Goal: Task Accomplishment & Management: Complete application form

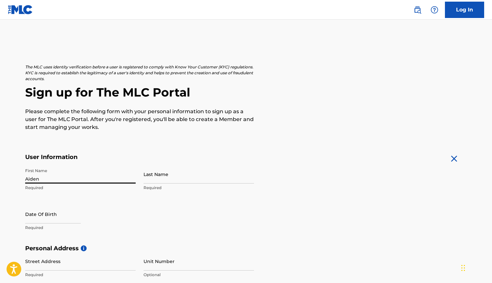
type input "Aiden"
type input "[PERSON_NAME]"
select select "7"
select select "2025"
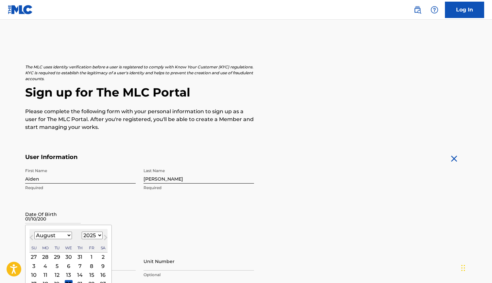
type input "[DATE]"
click at [180, 240] on div "First Name Aiden Required Last Name [PERSON_NAME] Required Date Of Birth [DEMOG…" at bounding box center [139, 205] width 229 height 80
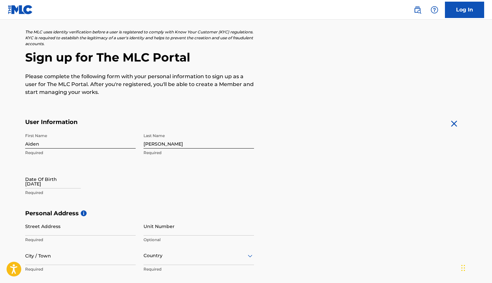
scroll to position [39, 0]
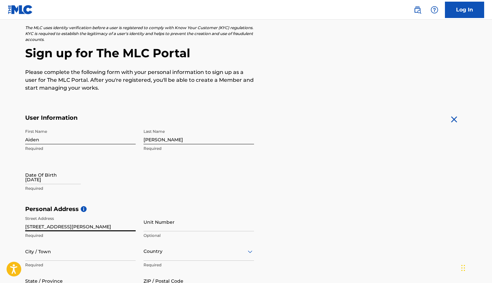
type input "[STREET_ADDRESS][PERSON_NAME]"
type input "[PERSON_NAME][GEOGRAPHIC_DATA]"
click at [162, 264] on p "Required" at bounding box center [199, 265] width 111 height 6
click at [162, 256] on div "Country" at bounding box center [199, 251] width 111 height 19
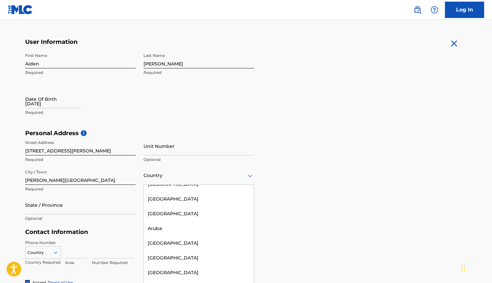
scroll to position [0, 0]
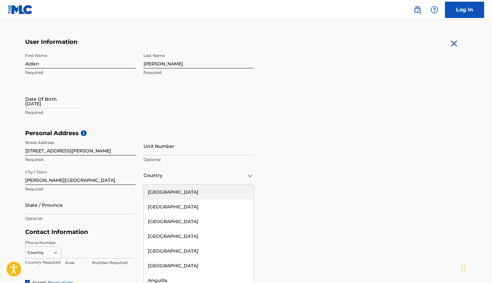
click at [171, 193] on div "[GEOGRAPHIC_DATA]" at bounding box center [199, 192] width 110 height 15
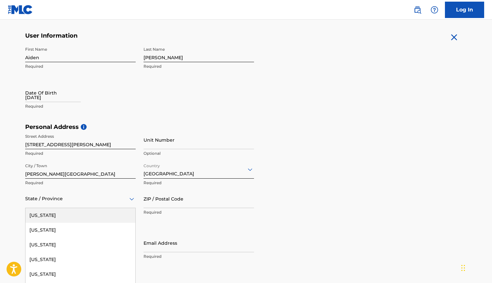
click at [75, 201] on div "[US_STATE], 1 of 57. 57 results available. Use Up and Down to choose options, p…" at bounding box center [80, 198] width 111 height 19
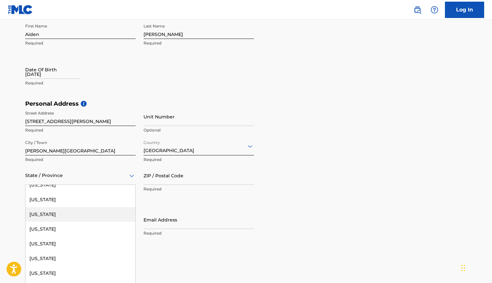
scroll to position [424, 0]
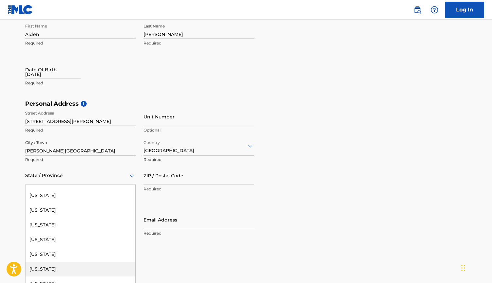
click at [61, 270] on div "[US_STATE]" at bounding box center [81, 269] width 110 height 15
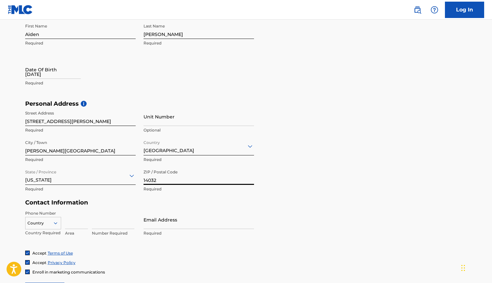
type input "14032"
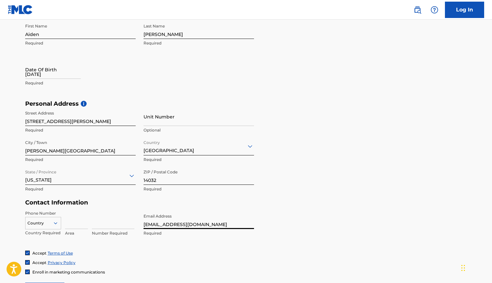
type input "[EMAIL_ADDRESS][DOMAIN_NAME]"
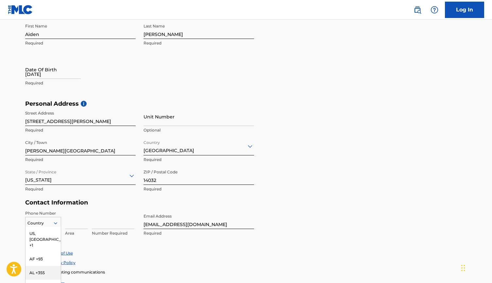
scroll to position [186, 0]
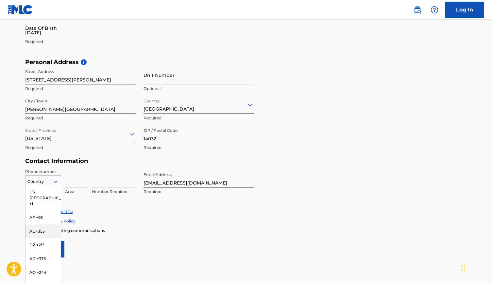
click at [55, 185] on div "AL +355, 3 of 216. 216 results available. Use Up and Down to choose options, pr…" at bounding box center [43, 180] width 36 height 10
click at [49, 192] on div "US, [GEOGRAPHIC_DATA] +1" at bounding box center [43, 198] width 35 height 26
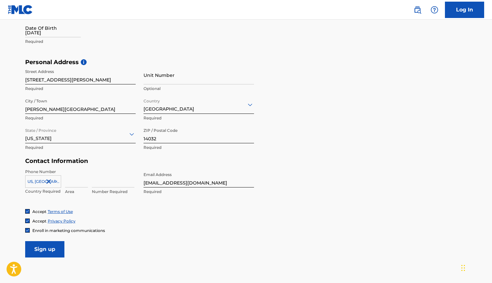
click at [70, 184] on input at bounding box center [76, 178] width 23 height 19
type input "209"
type input "6667607"
click at [120, 233] on form "User Information First Name Aiden Required Last Name [PERSON_NAME] Required Dat…" at bounding box center [246, 112] width 442 height 290
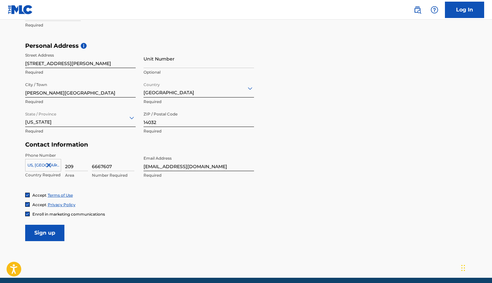
scroll to position [205, 0]
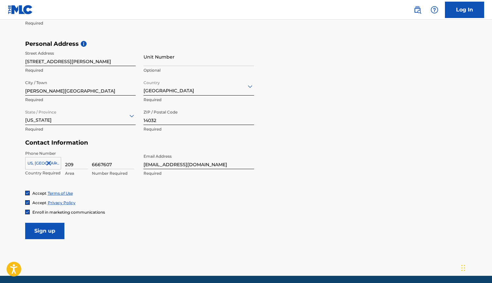
click at [27, 210] on img at bounding box center [28, 212] width 4 height 4
click at [57, 231] on input "Sign up" at bounding box center [44, 231] width 39 height 16
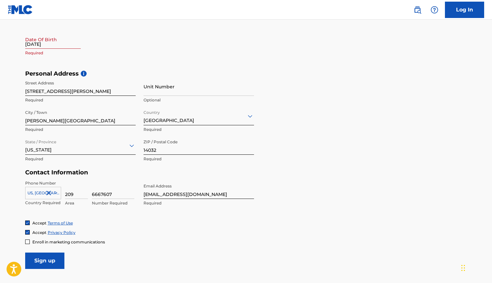
scroll to position [167, 0]
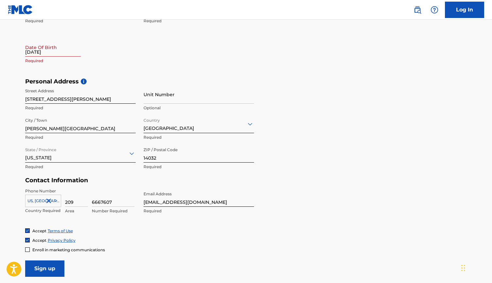
select select "7"
select select "2025"
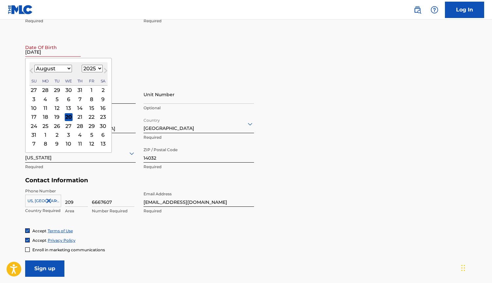
click at [50, 52] on input "[DATE]" at bounding box center [53, 47] width 56 height 19
select select "0"
select select "2005"
click at [45, 107] on div "10" at bounding box center [45, 108] width 8 height 8
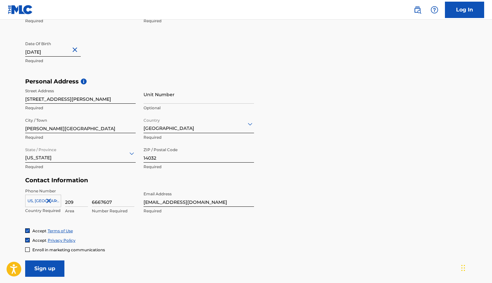
click at [56, 267] on input "Sign up" at bounding box center [44, 268] width 39 height 16
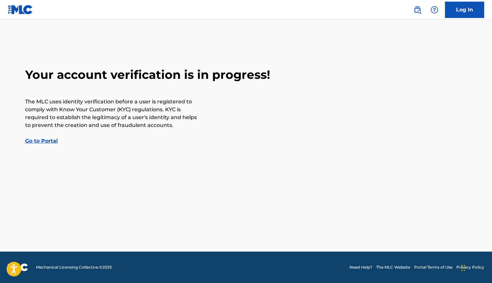
click at [46, 140] on link "Go to Portal" at bounding box center [41, 141] width 33 height 6
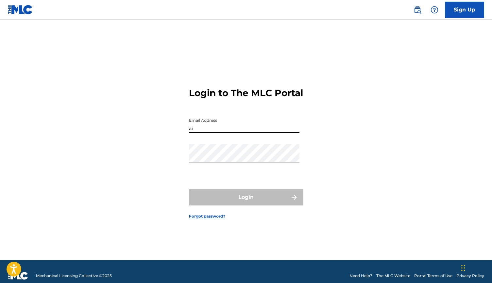
type input "a"
drag, startPoint x: 469, startPoint y: 1, endPoint x: 356, endPoint y: 16, distance: 113.6
click at [356, 16] on nav "Sign Up" at bounding box center [246, 10] width 492 height 20
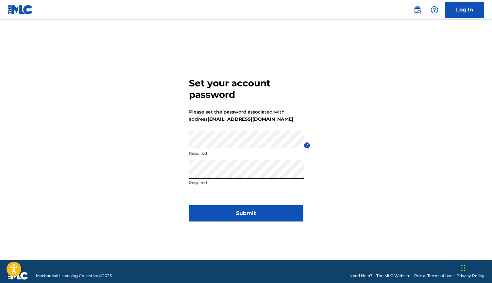
click at [279, 212] on button "Submit" at bounding box center [246, 213] width 115 height 16
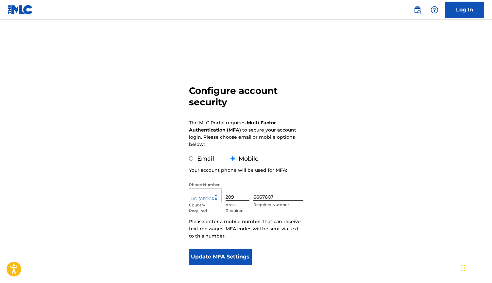
click at [206, 254] on button "Update MFA Settings" at bounding box center [220, 257] width 63 height 16
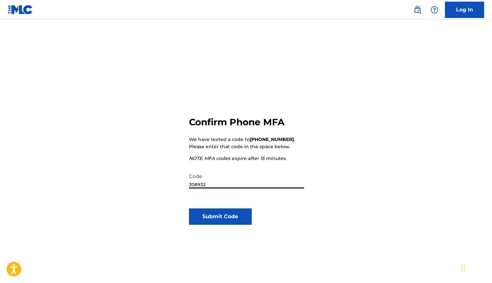
type input "308932"
click at [226, 222] on button "Submit Code" at bounding box center [220, 216] width 63 height 16
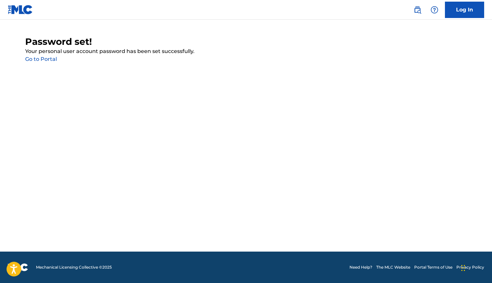
click at [46, 63] on main "Password set! Your personal user account password has been set successfully. Go…" at bounding box center [246, 136] width 492 height 232
click at [46, 58] on link "Go to Portal" at bounding box center [41, 59] width 32 height 6
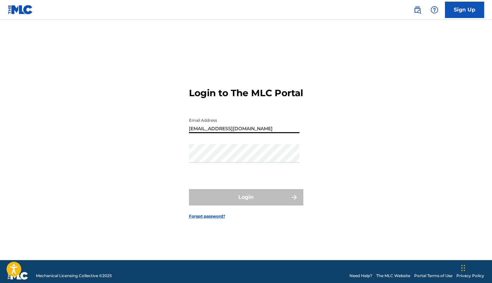
type input "[EMAIL_ADDRESS][DOMAIN_NAME]"
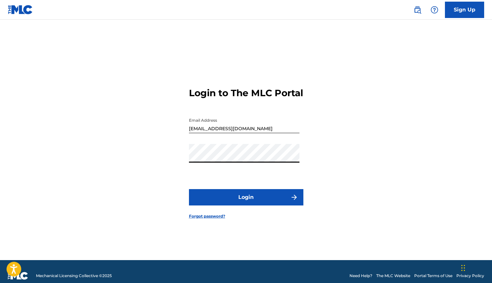
click at [246, 203] on button "Login" at bounding box center [246, 197] width 115 height 16
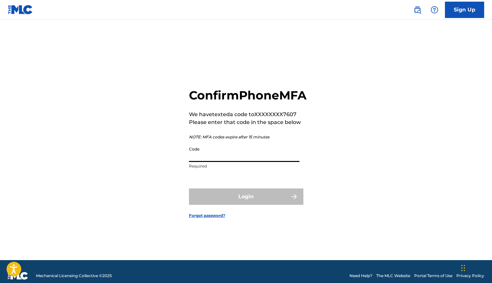
click at [210, 162] on input "Code" at bounding box center [244, 152] width 111 height 19
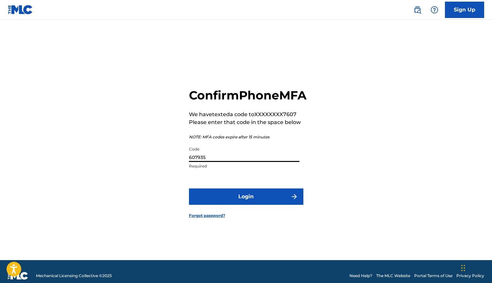
type input "607935"
click at [232, 205] on button "Login" at bounding box center [246, 196] width 115 height 16
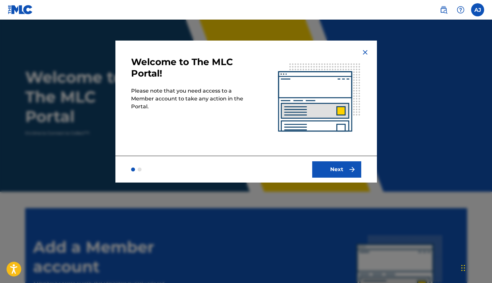
click at [323, 165] on button "Next" at bounding box center [337, 169] width 49 height 16
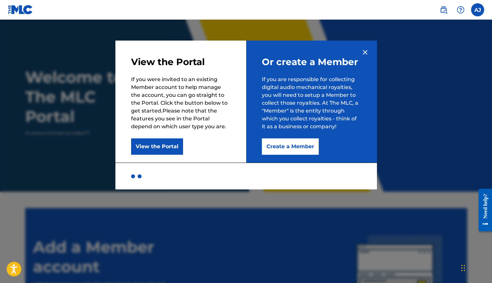
click at [173, 145] on button "View the Portal" at bounding box center [157, 146] width 52 height 16
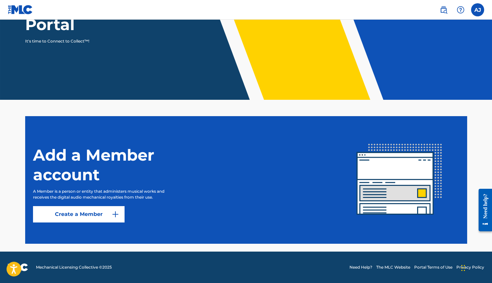
scroll to position [92, 0]
click at [116, 215] on img at bounding box center [116, 214] width 8 height 8
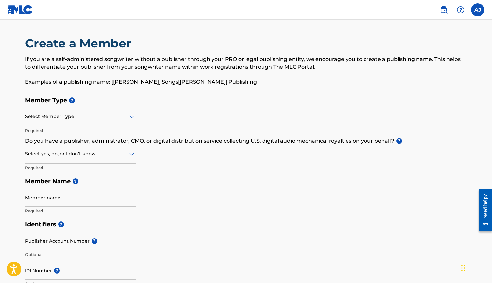
click at [108, 111] on div "Select Member Type" at bounding box center [80, 117] width 111 height 19
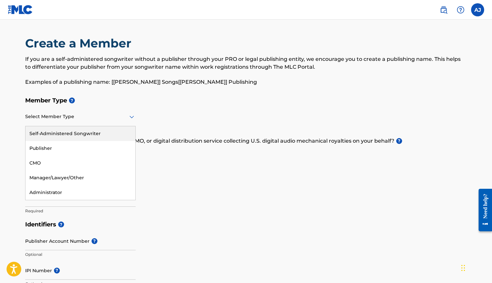
click at [95, 130] on div "Self-Administered Songwriter" at bounding box center [81, 133] width 110 height 15
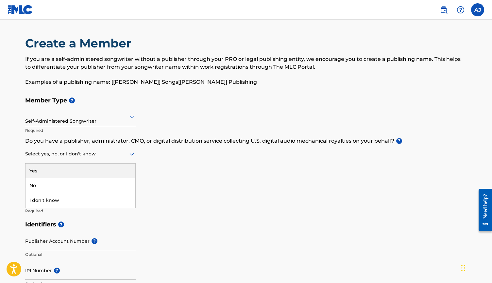
click at [94, 152] on div at bounding box center [80, 154] width 111 height 8
click at [91, 170] on div "Yes" at bounding box center [81, 171] width 110 height 15
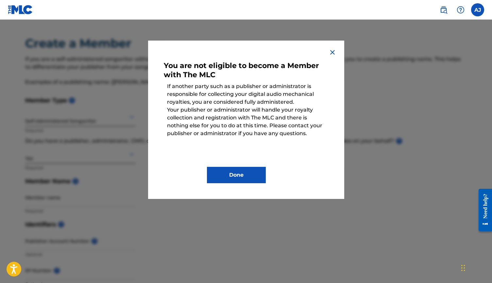
click at [222, 175] on button "Done" at bounding box center [236, 175] width 59 height 16
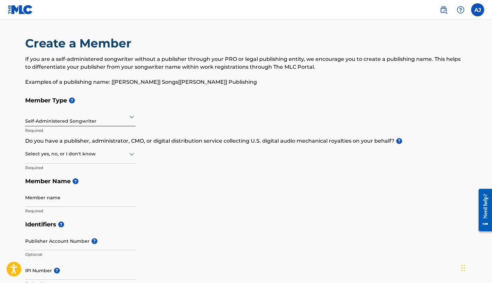
click at [90, 150] on div at bounding box center [80, 154] width 111 height 8
click at [90, 186] on div "No" at bounding box center [81, 185] width 110 height 15
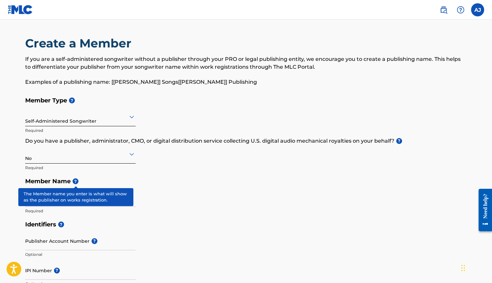
click at [77, 179] on span "?" at bounding box center [76, 181] width 6 height 6
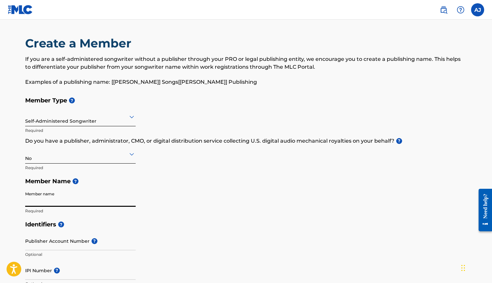
click at [82, 196] on input "Member name" at bounding box center [80, 197] width 111 height 19
type input "Aiden Jay Roberts"
click at [125, 219] on h5 "Identifiers ?" at bounding box center [246, 225] width 442 height 14
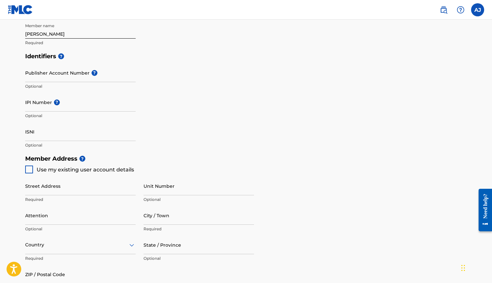
scroll to position [181, 0]
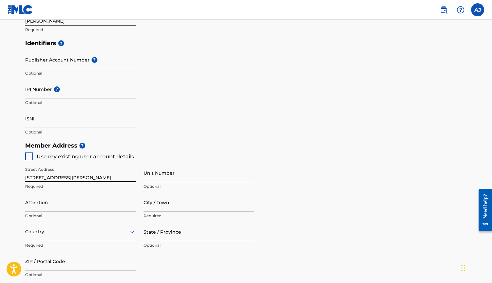
type input "[STREET_ADDRESS][PERSON_NAME]"
click at [32, 202] on input "Attention" at bounding box center [80, 202] width 111 height 19
click at [36, 198] on input "Attention" at bounding box center [80, 202] width 111 height 19
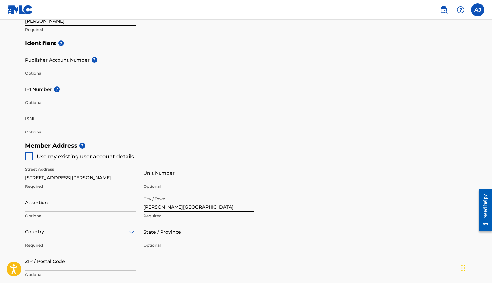
type input "[PERSON_NAME][GEOGRAPHIC_DATA]"
click at [111, 237] on div "Country" at bounding box center [80, 232] width 111 height 19
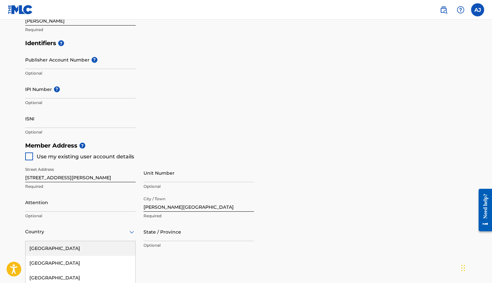
scroll to position [237, 0]
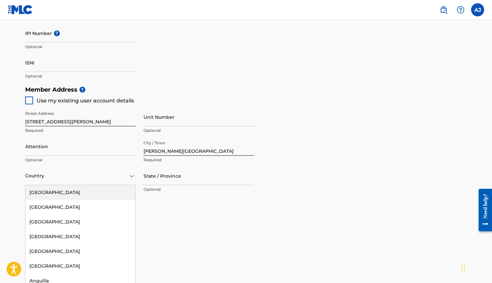
click at [84, 191] on div "[GEOGRAPHIC_DATA]" at bounding box center [81, 192] width 110 height 15
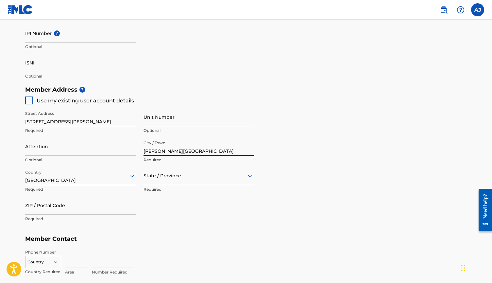
click at [152, 178] on div at bounding box center [199, 176] width 111 height 8
click at [171, 270] on div "[US_STATE]" at bounding box center [199, 271] width 110 height 15
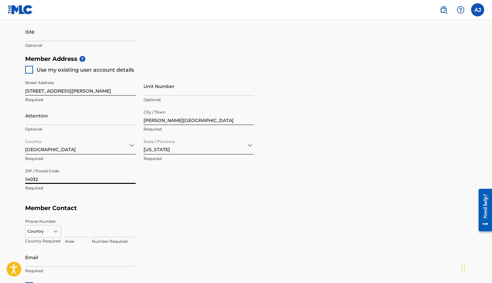
scroll to position [281, 0]
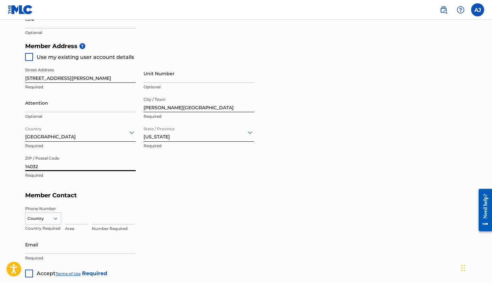
type input "14032"
click at [77, 216] on input at bounding box center [76, 215] width 23 height 19
type input "209"
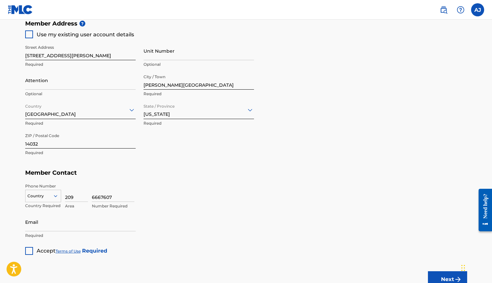
scroll to position [304, 0]
type input "6667607"
click at [152, 221] on div "Member Type ? Self-Administered Songwriter Required Do you have a publisher, ad…" at bounding box center [246, 22] width 442 height 465
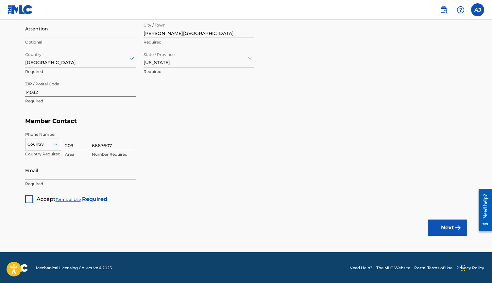
scroll to position [355, 0]
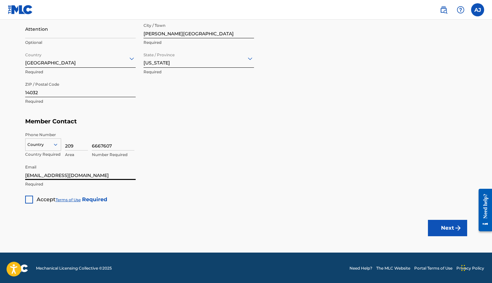
type input "aidenjayroberts@gmail.com"
click at [32, 198] on div at bounding box center [29, 200] width 8 height 8
click at [444, 222] on button "Next" at bounding box center [447, 228] width 39 height 16
click at [48, 150] on div "option , selected. Select is focused ,type to refine list, press Down to open t…" at bounding box center [43, 146] width 36 height 29
click at [48, 142] on div at bounding box center [43, 144] width 35 height 7
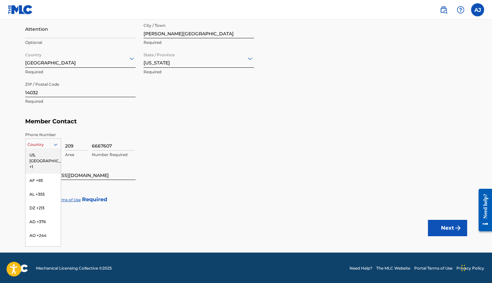
click at [48, 154] on div "US, [GEOGRAPHIC_DATA] +1" at bounding box center [43, 161] width 35 height 26
click at [449, 225] on button "Next" at bounding box center [447, 228] width 39 height 16
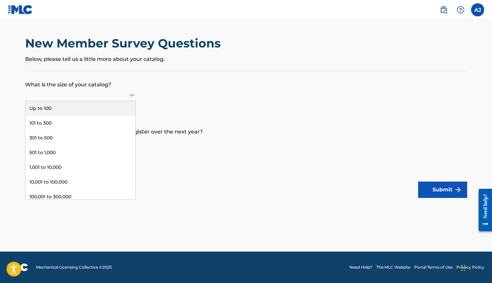
click at [113, 96] on div at bounding box center [80, 95] width 111 height 8
click at [73, 111] on div "Up to 100" at bounding box center [81, 108] width 110 height 15
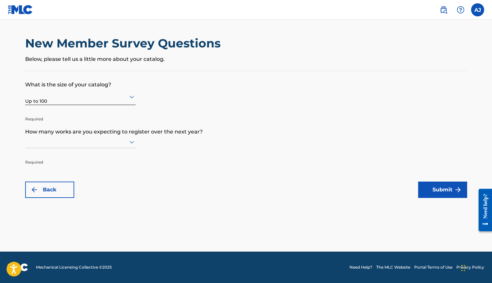
click at [59, 146] on div at bounding box center [80, 142] width 111 height 8
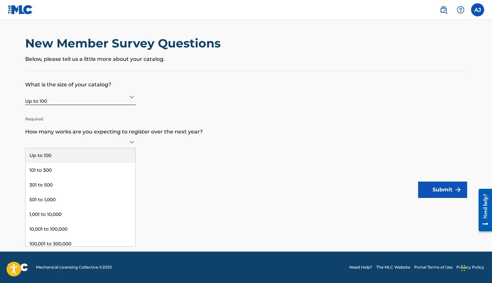
click at [67, 163] on div "Up to 100" at bounding box center [81, 155] width 110 height 15
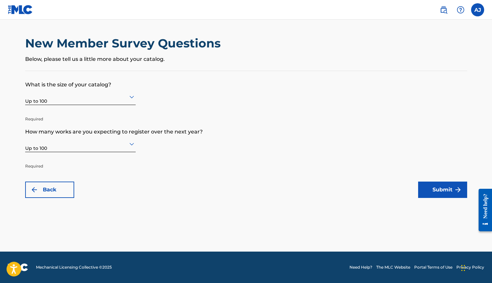
click at [447, 185] on button "Submit" at bounding box center [443, 190] width 49 height 16
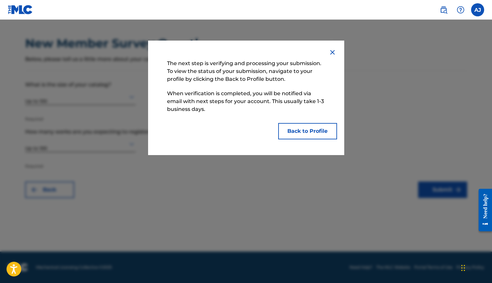
click at [313, 135] on button "Back to Profile" at bounding box center [307, 131] width 59 height 16
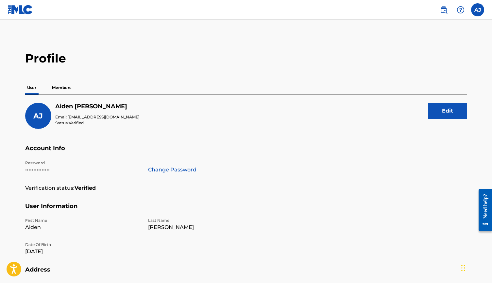
click at [69, 86] on p "Members" at bounding box center [61, 88] width 23 height 14
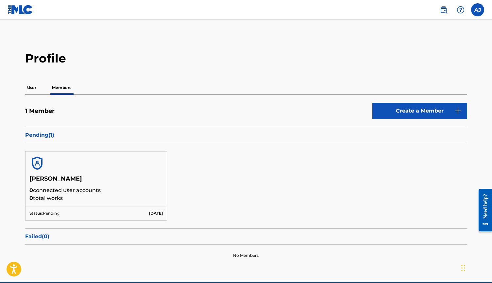
click at [91, 196] on p "0 total works" at bounding box center [96, 198] width 134 height 8
click at [79, 171] on div at bounding box center [97, 164] width 142 height 24
click at [37, 86] on p "User" at bounding box center [31, 88] width 13 height 14
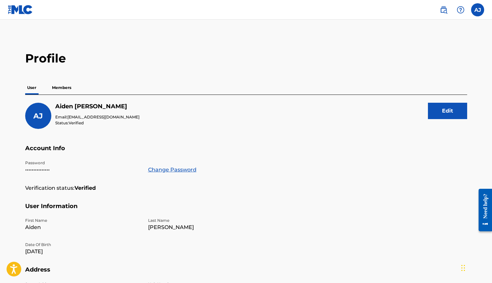
click at [63, 88] on p "Members" at bounding box center [61, 88] width 23 height 14
